Goal: Transaction & Acquisition: Purchase product/service

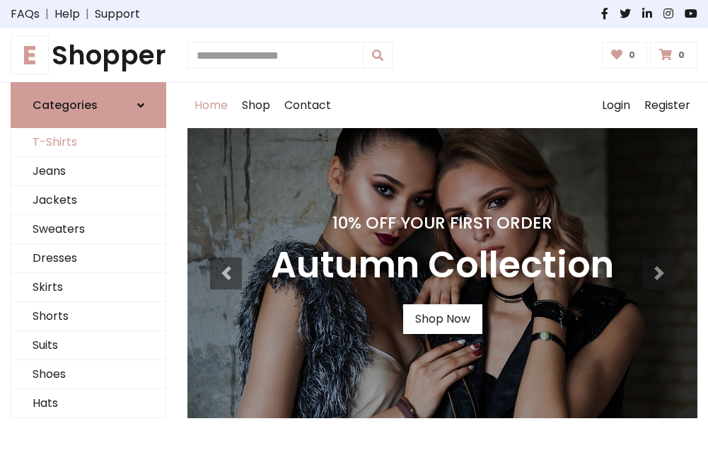
click at [88, 143] on link "T-Shirts" at bounding box center [88, 142] width 154 height 29
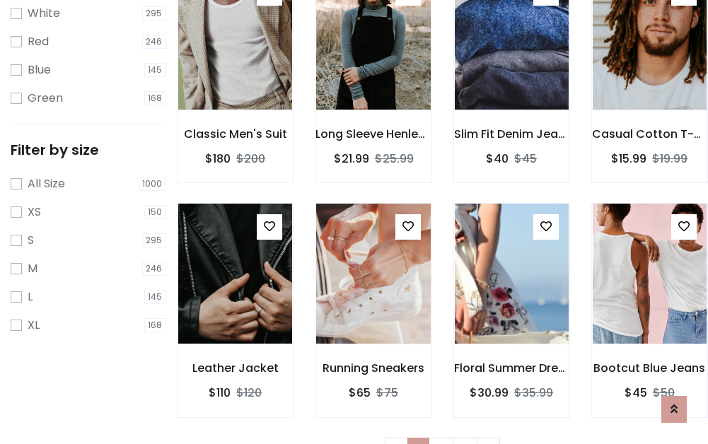
scroll to position [25, 0]
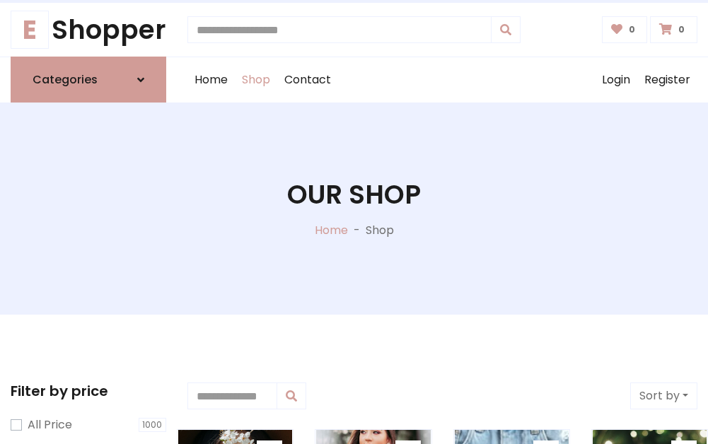
click at [354, 209] on h1 "Our Shop" at bounding box center [354, 194] width 134 height 31
click at [442, 80] on div "Home Shop Contact Log out Login Register" at bounding box center [442, 79] width 510 height 45
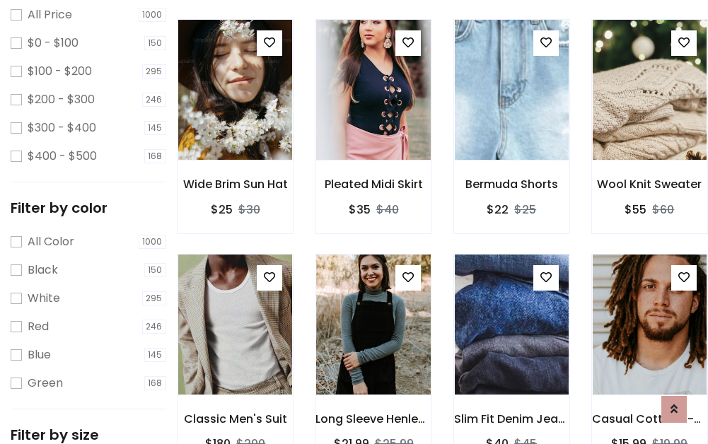
scroll to position [410, 0]
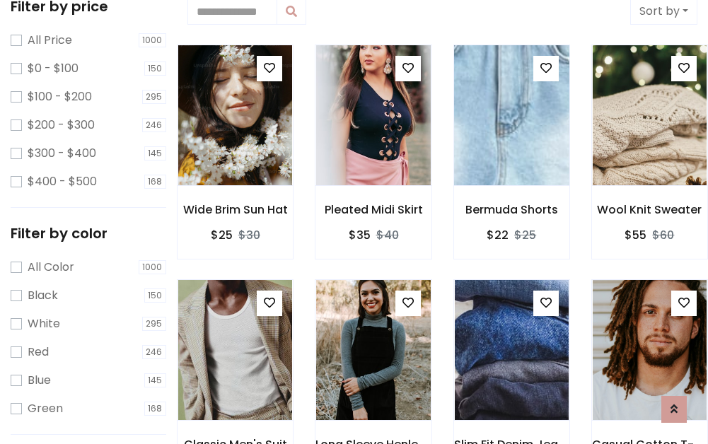
click at [511, 116] on img at bounding box center [511, 115] width 136 height 339
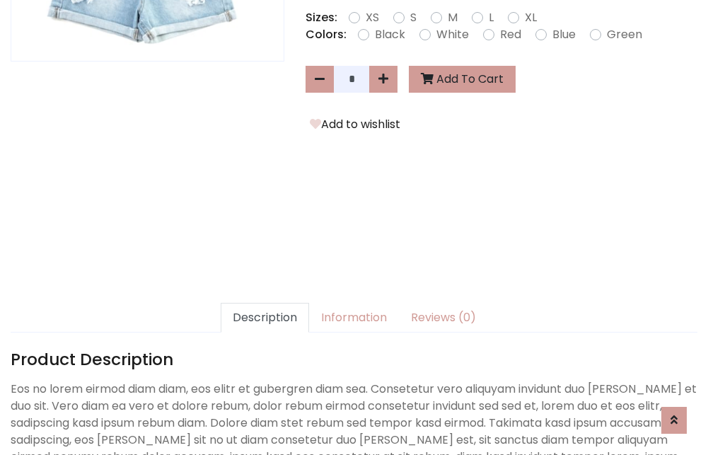
scroll to position [346, 0]
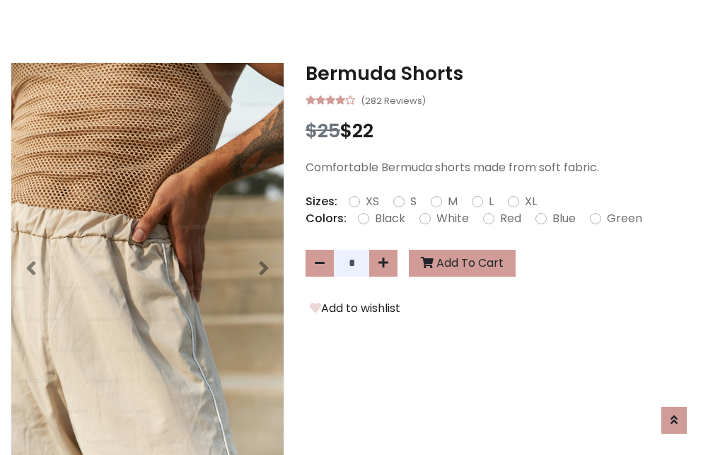
click at [501, 74] on h3 "Bermuda Shorts" at bounding box center [501, 73] width 392 height 23
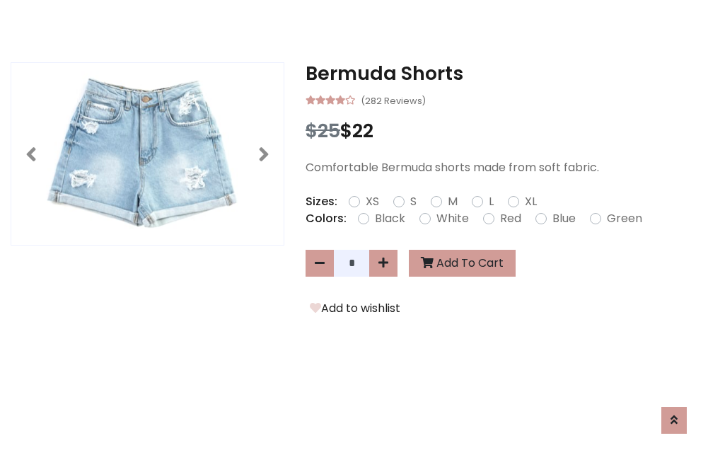
click at [501, 74] on h3 "Bermuda Shorts" at bounding box center [501, 73] width 392 height 23
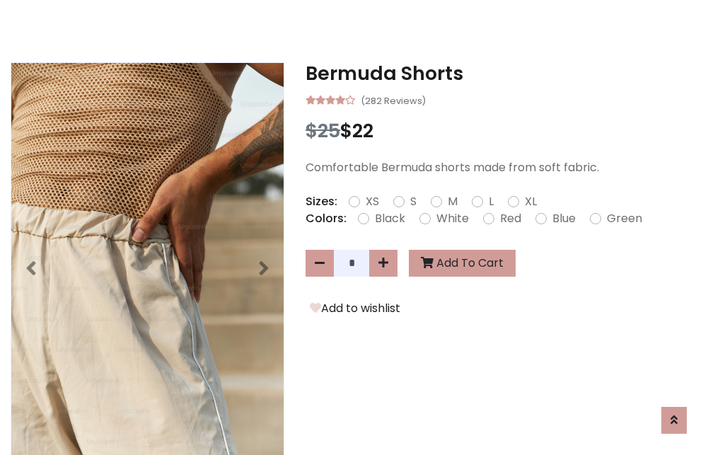
click at [501, 74] on h3 "Bermuda Shorts" at bounding box center [501, 73] width 392 height 23
